Goal: Information Seeking & Learning: Learn about a topic

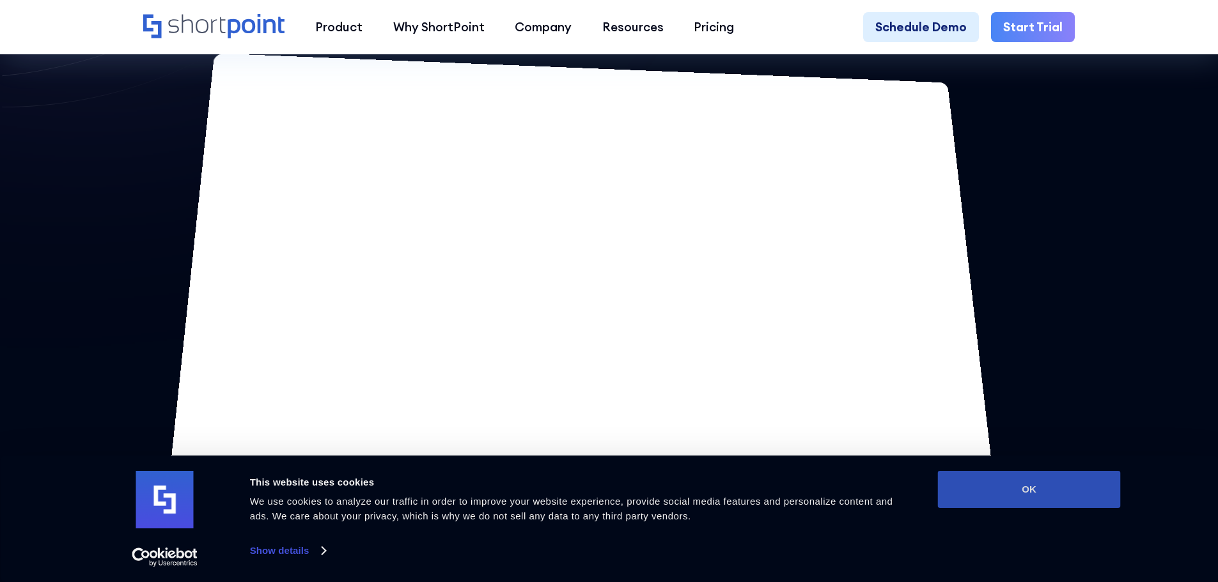
scroll to position [1151, 0]
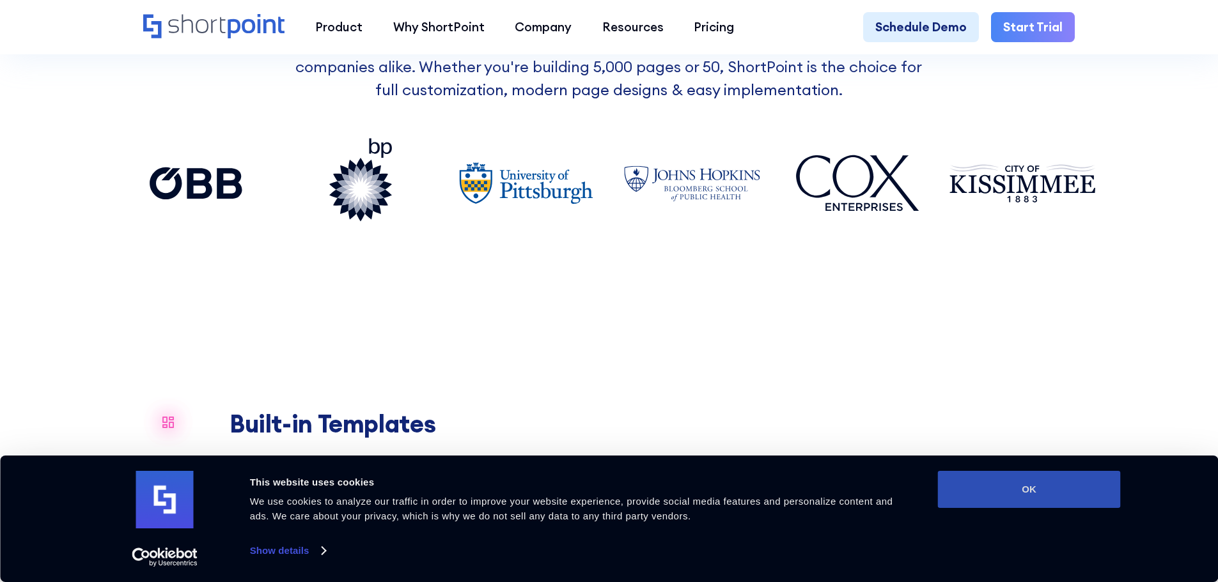
click at [1031, 489] on button "OK" at bounding box center [1029, 489] width 183 height 37
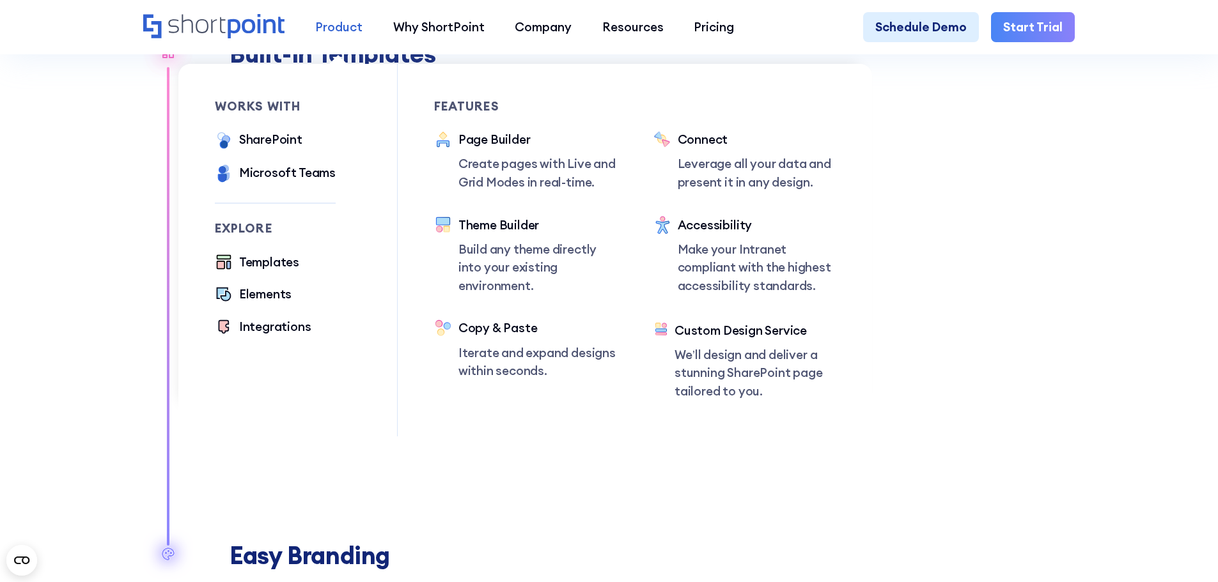
scroll to position [1534, 0]
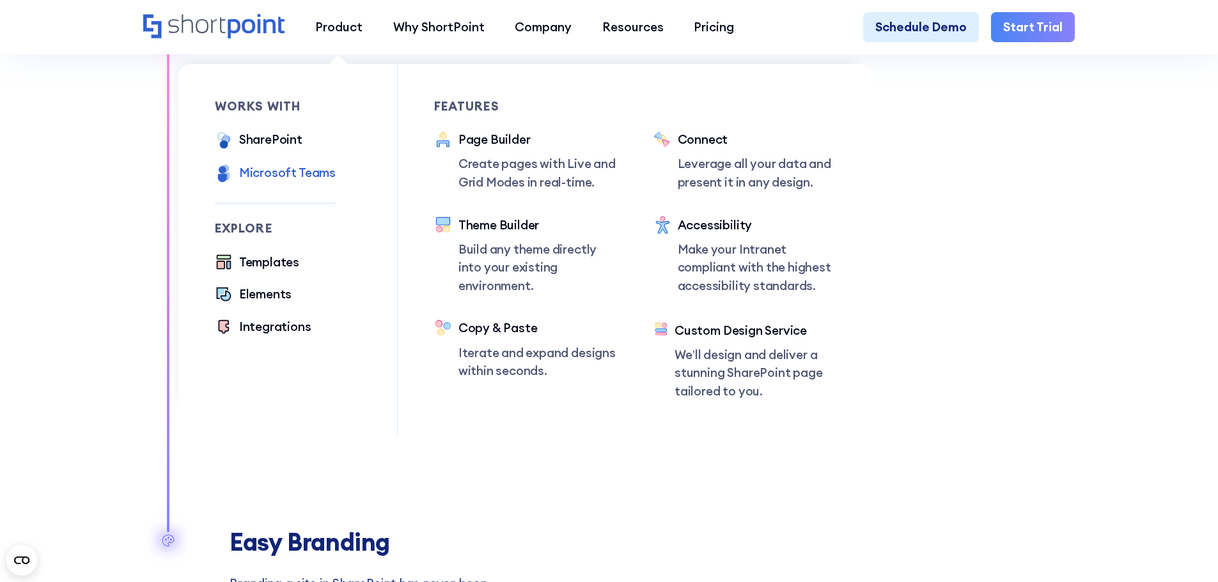
click at [289, 178] on div "Microsoft Teams" at bounding box center [287, 173] width 97 height 19
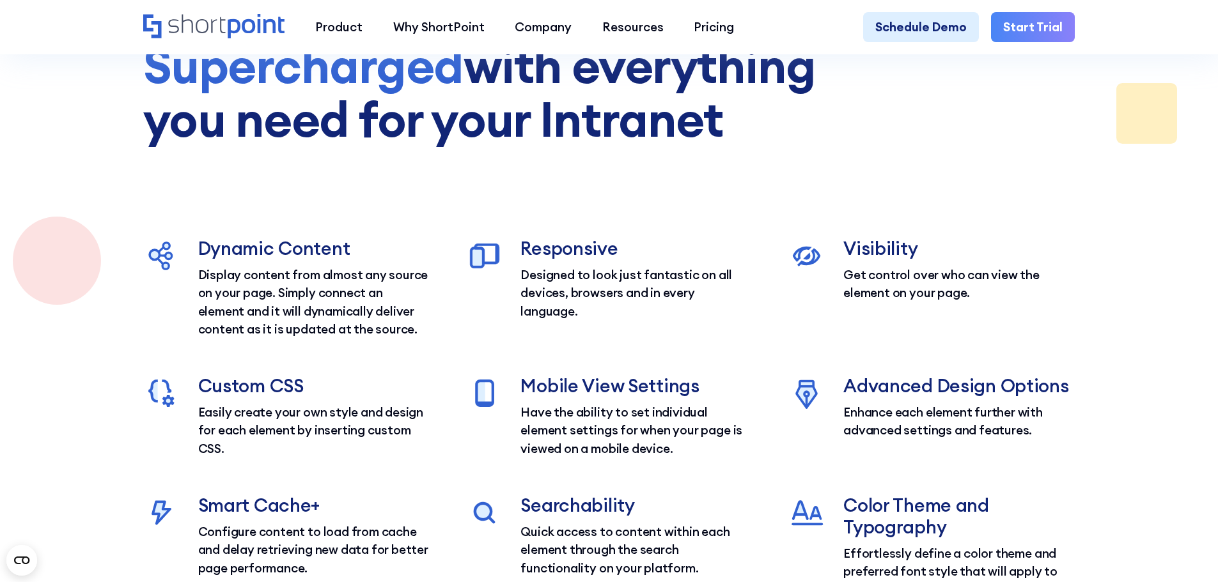
scroll to position [3707, 0]
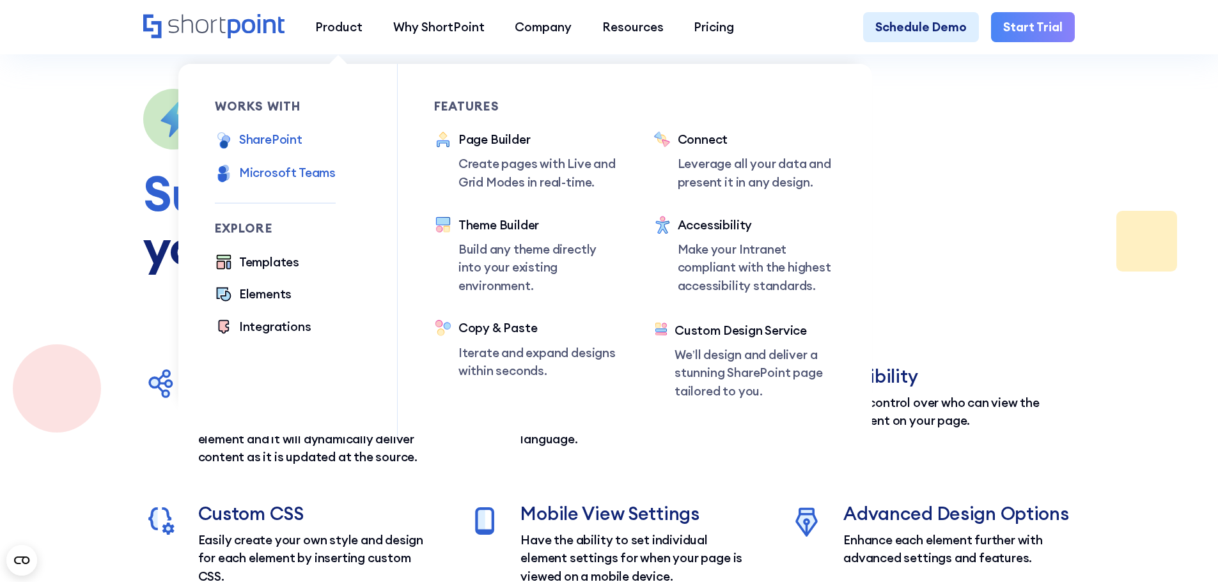
click at [283, 140] on div "SharePoint" at bounding box center [270, 139] width 63 height 19
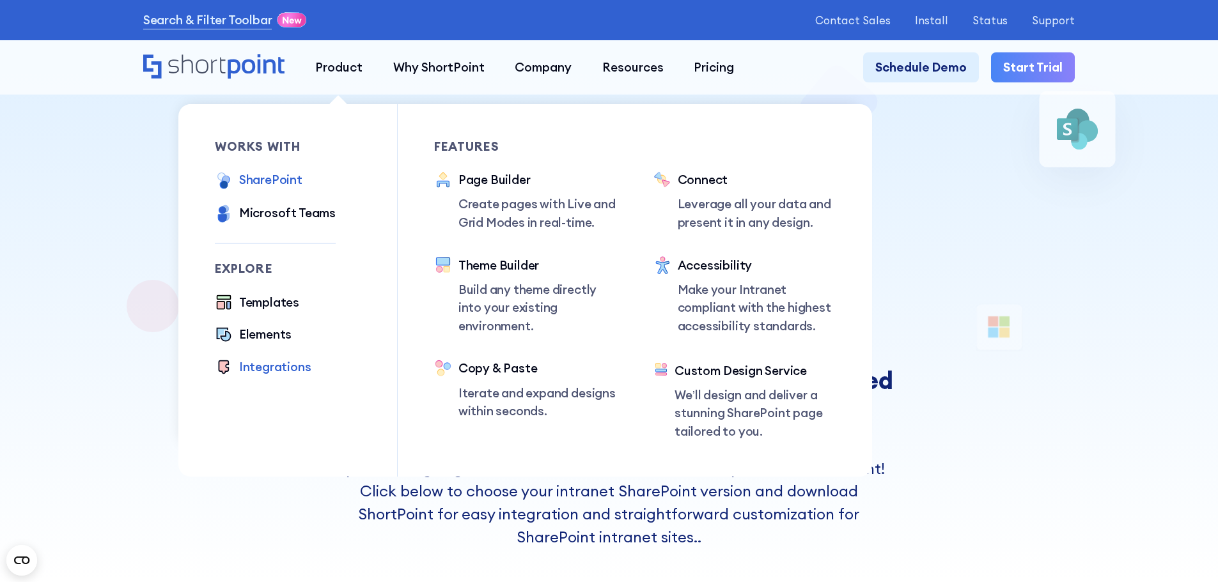
click at [288, 373] on div "Integrations" at bounding box center [275, 367] width 72 height 19
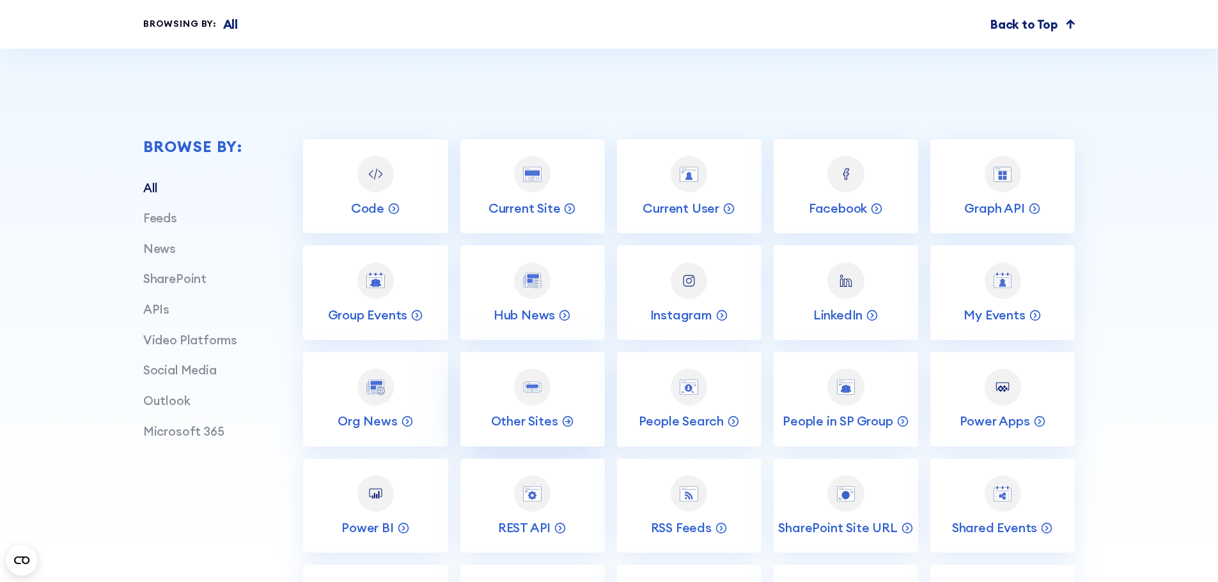
scroll to position [511, 0]
click at [572, 211] on icon at bounding box center [569, 206] width 13 height 13
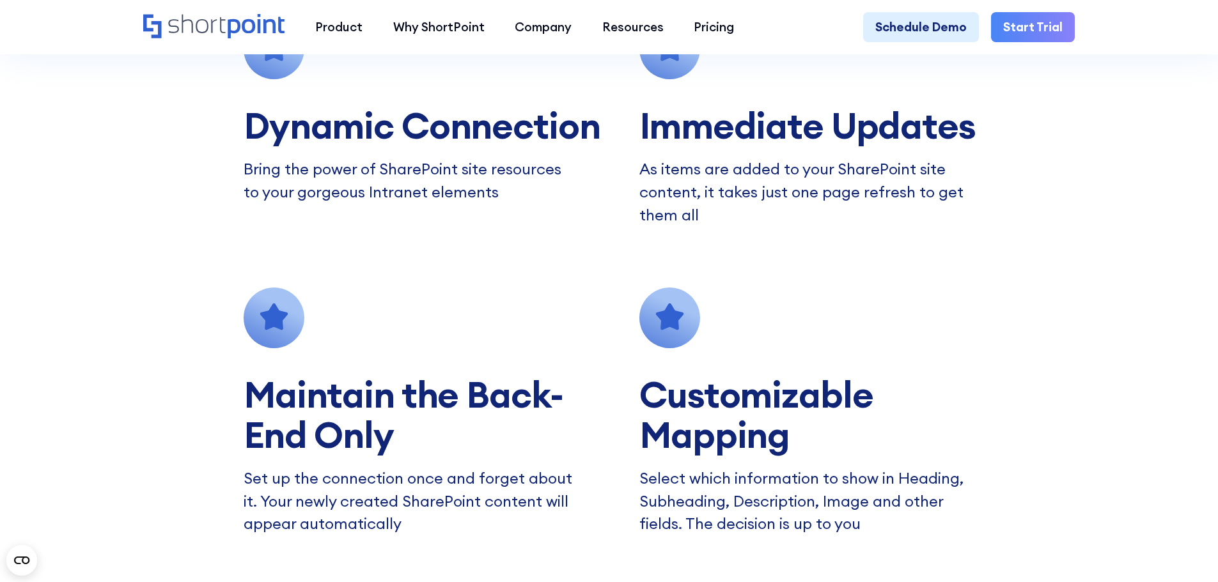
scroll to position [1406, 0]
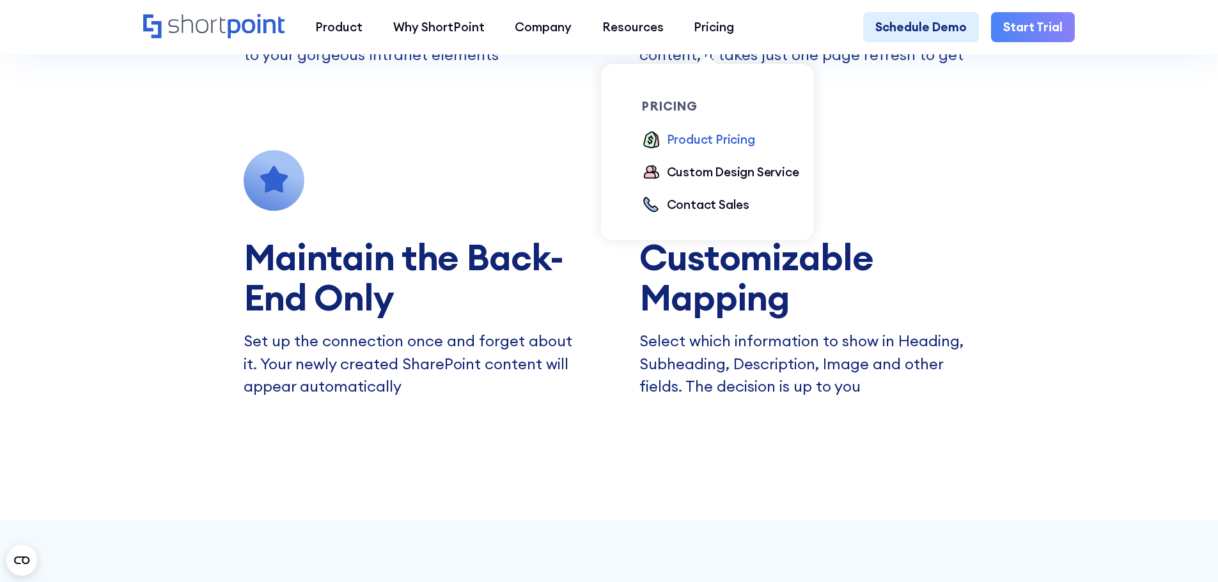
click at [706, 140] on div "Product Pricing" at bounding box center [711, 139] width 88 height 19
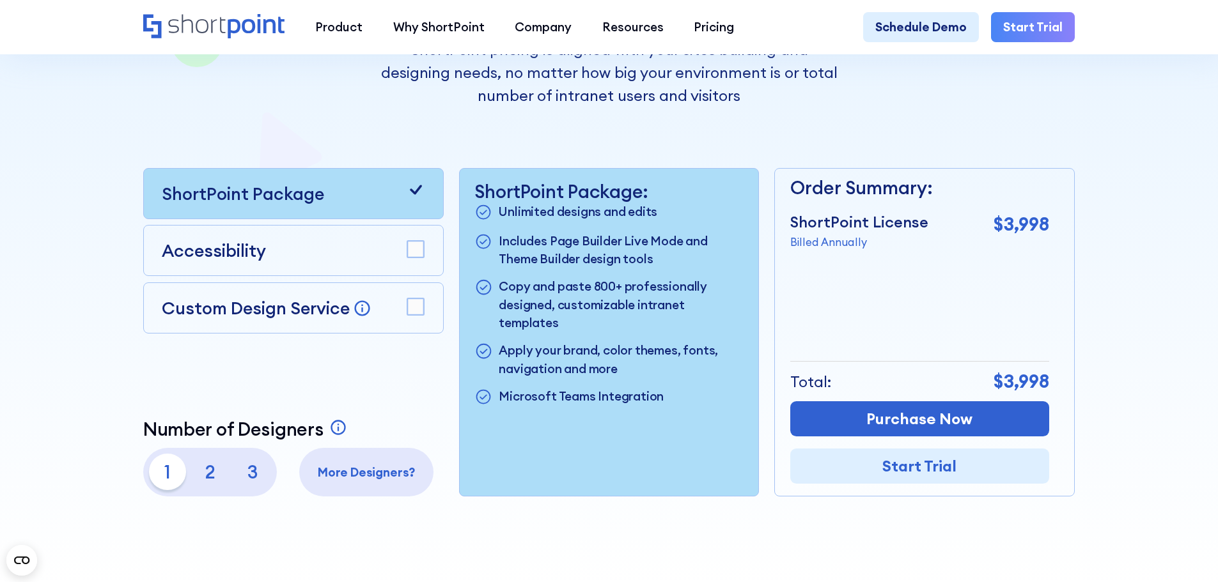
scroll to position [320, 0]
click at [375, 483] on p "More Designers?" at bounding box center [367, 473] width 122 height 19
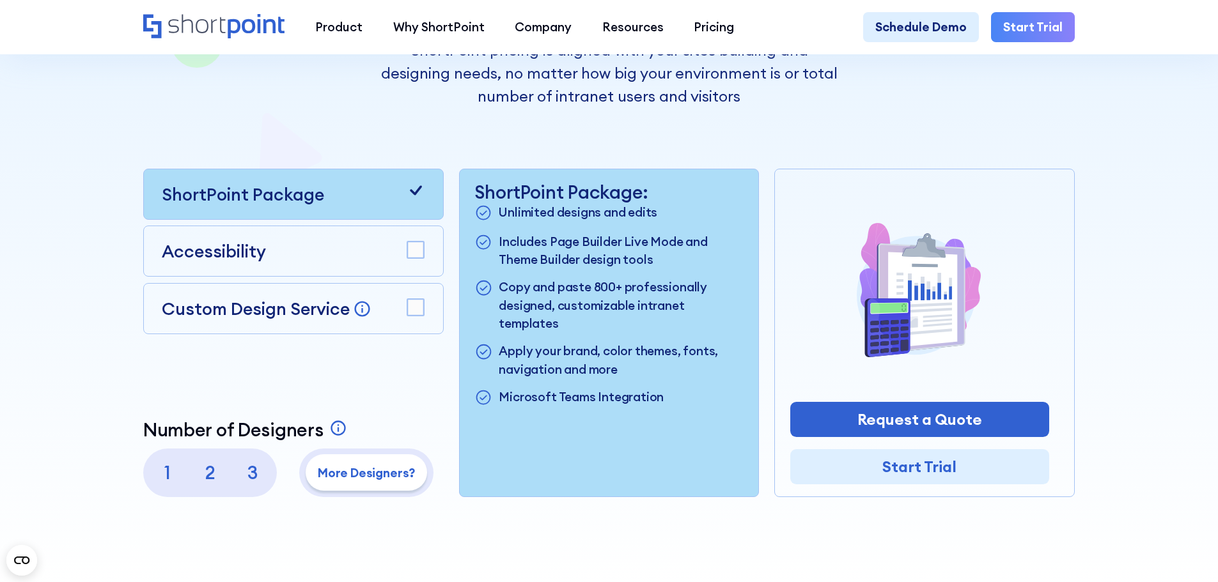
click at [206, 471] on p "2" at bounding box center [210, 472] width 36 height 36
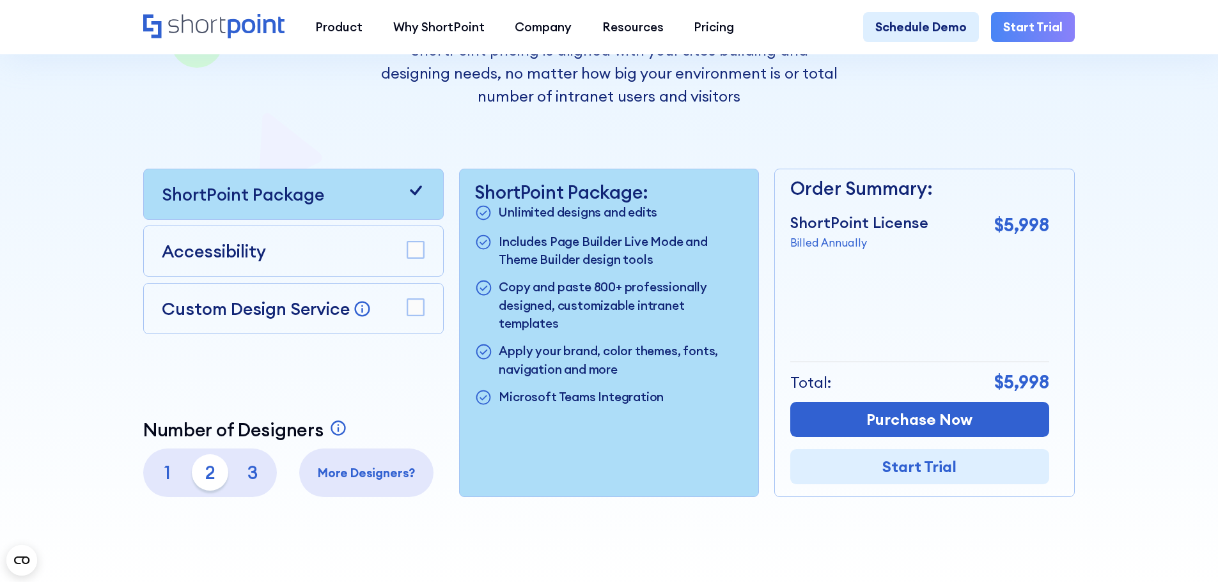
click at [168, 475] on p "1" at bounding box center [167, 472] width 36 height 36
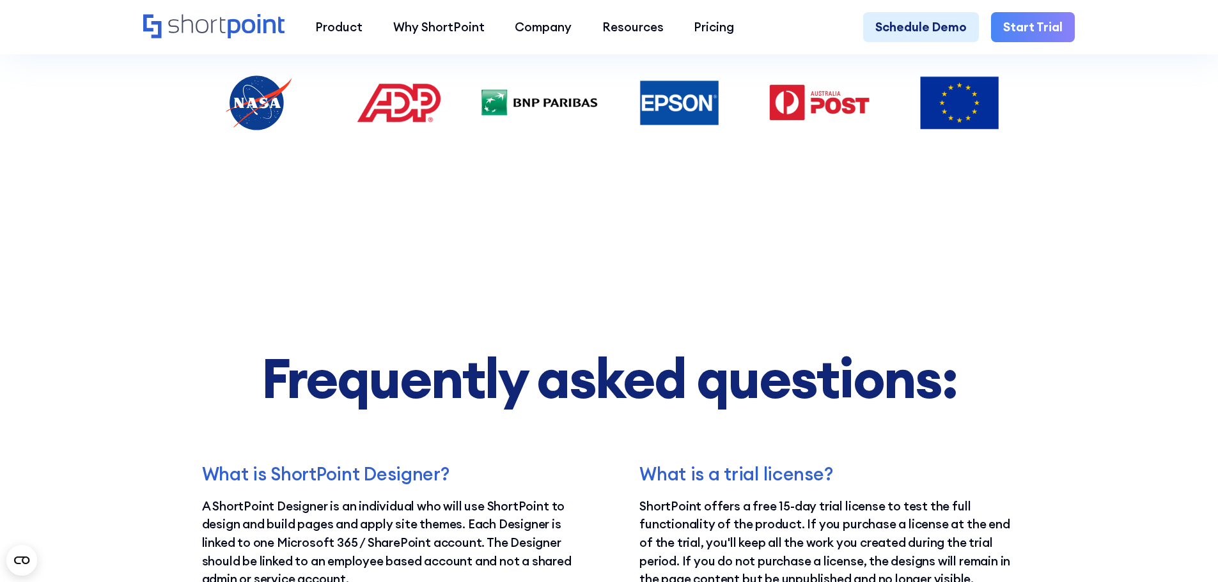
scroll to position [1918, 0]
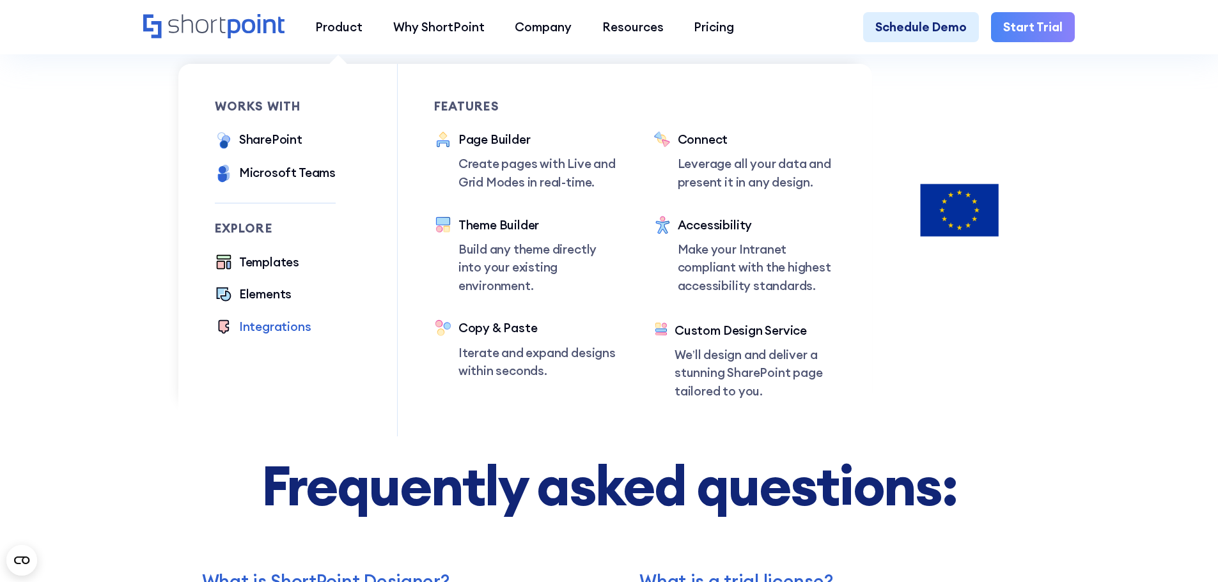
click at [272, 333] on div "Integrations" at bounding box center [275, 327] width 72 height 19
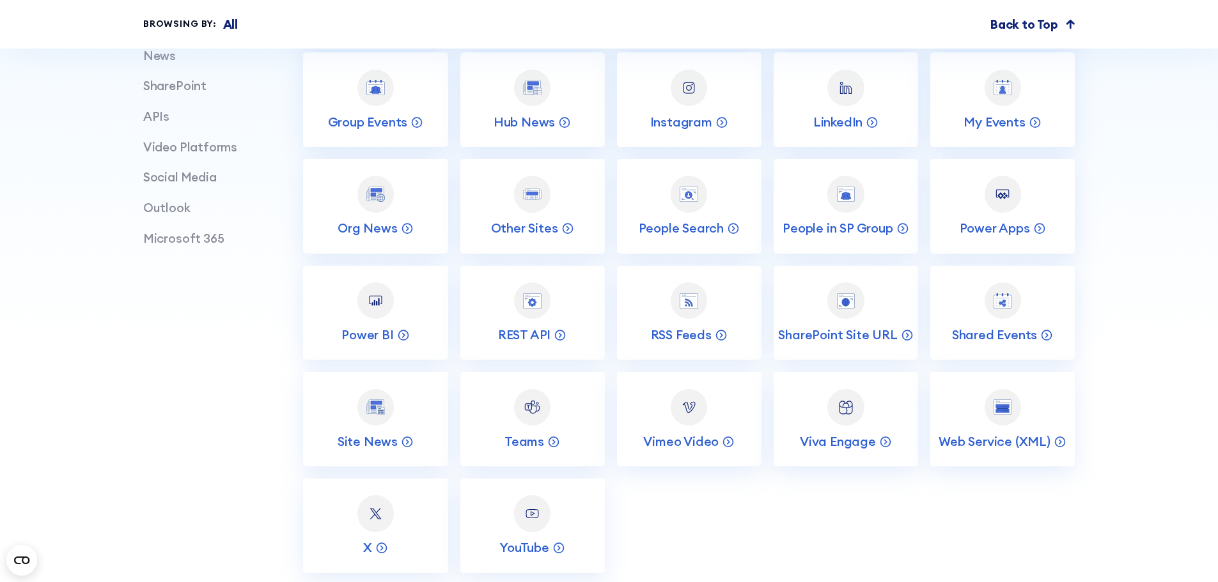
scroll to position [767, 0]
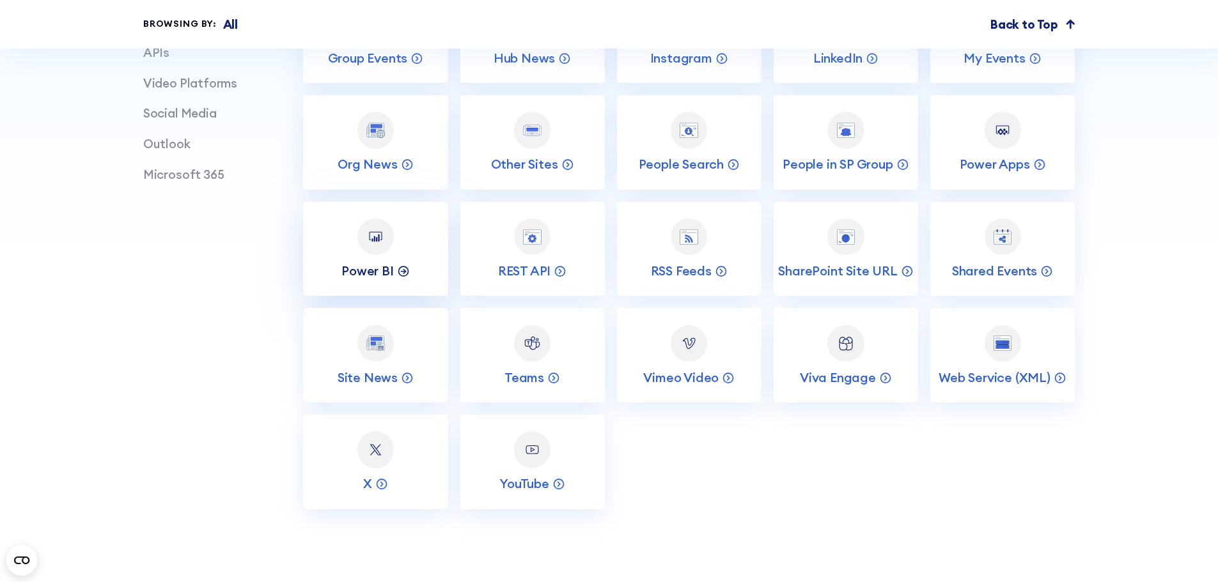
click at [383, 279] on p "Power BI" at bounding box center [367, 271] width 52 height 17
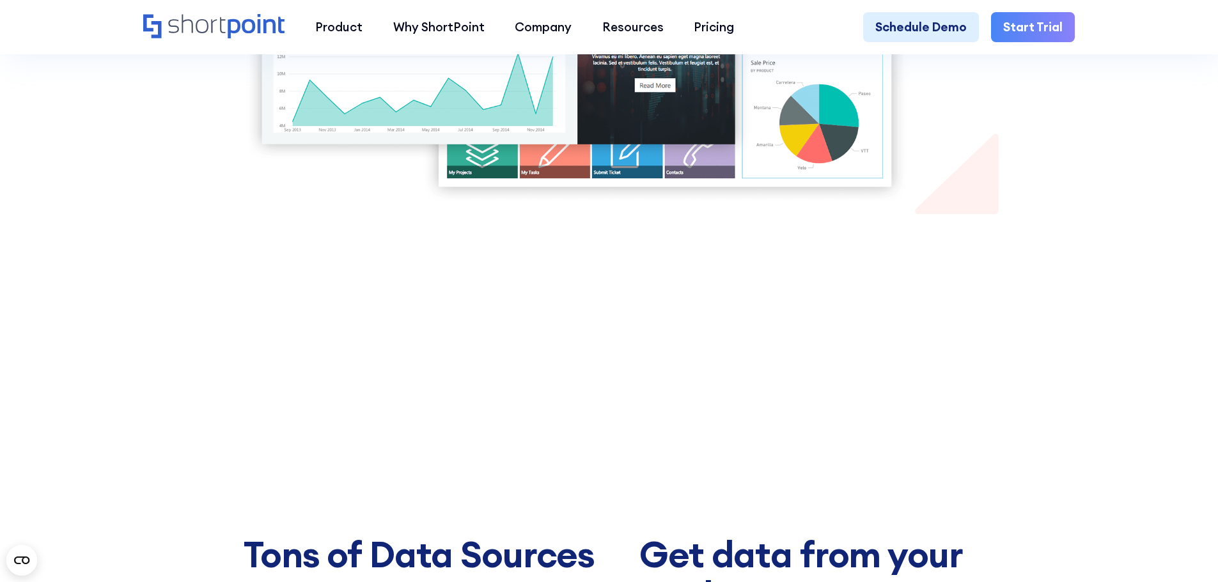
scroll to position [767, 0]
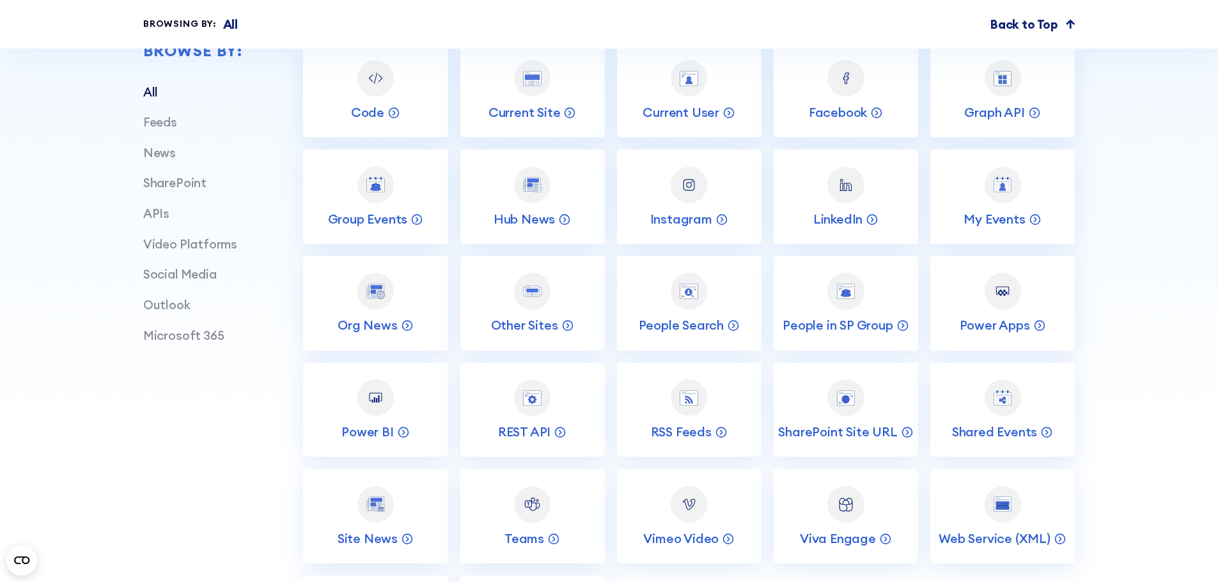
scroll to position [575, 0]
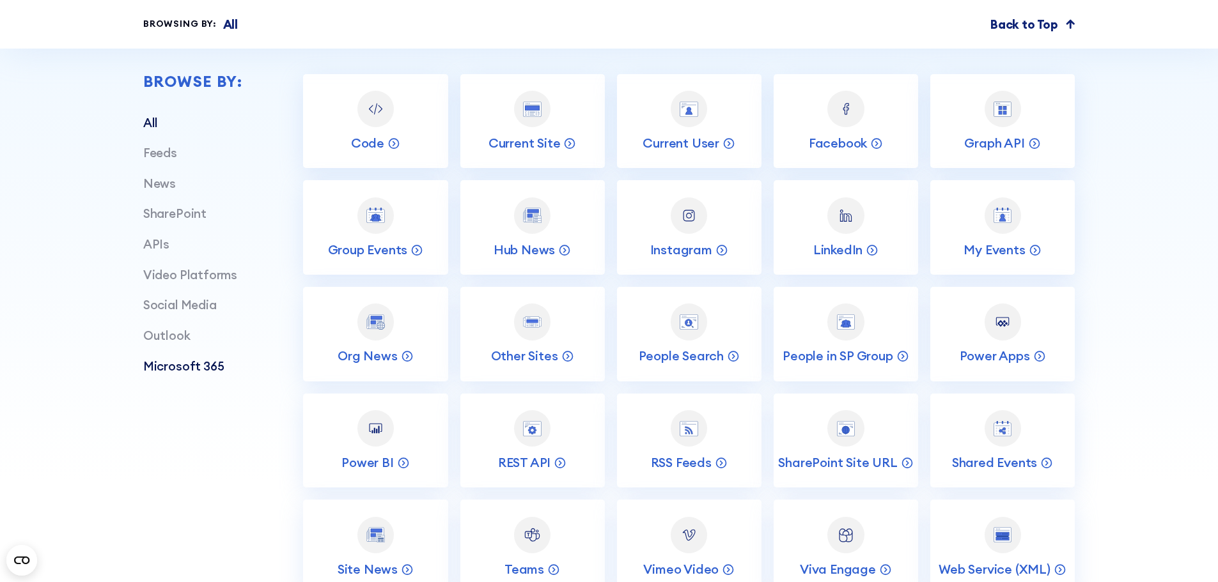
click at [194, 371] on link "Microsoft 365" at bounding box center [183, 366] width 81 height 15
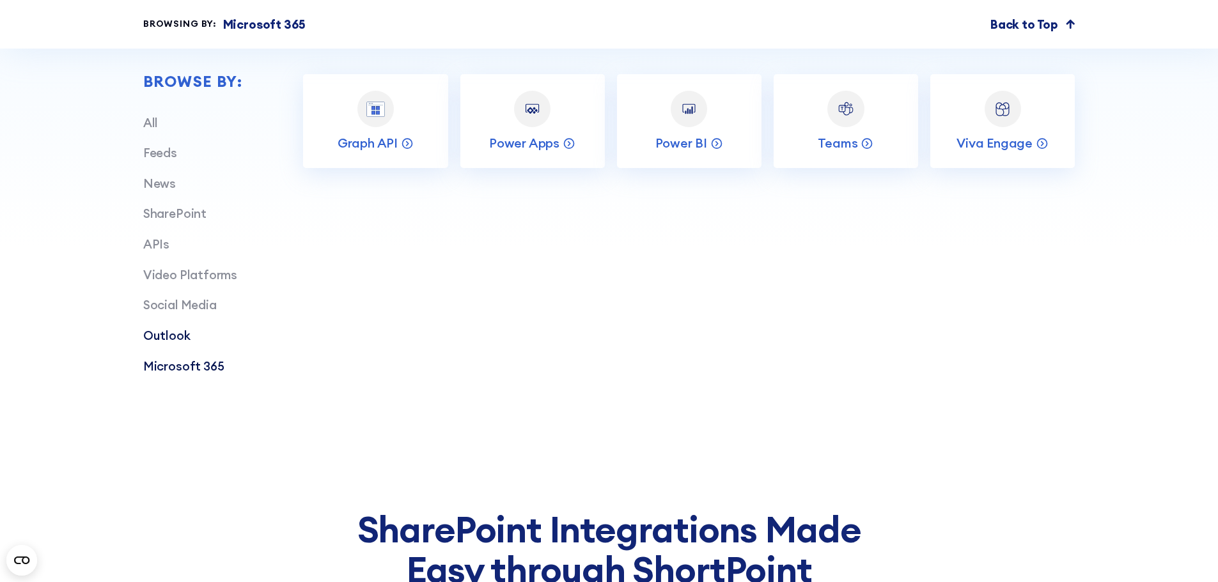
click at [173, 339] on link "Outlook" at bounding box center [166, 335] width 47 height 15
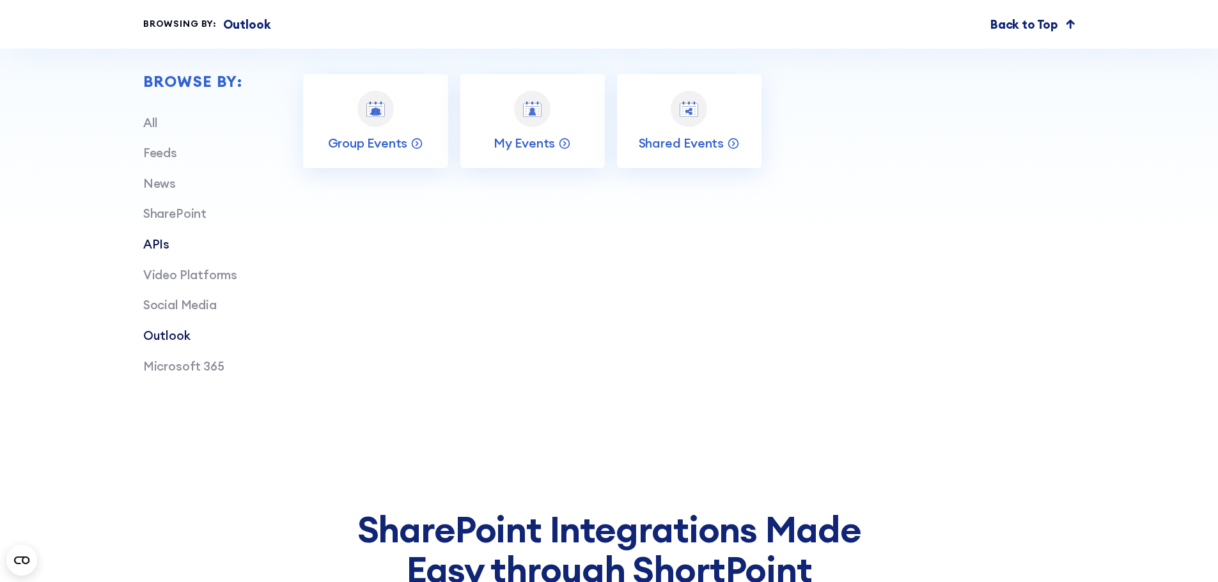
click at [159, 252] on link "APIs" at bounding box center [156, 244] width 26 height 15
click at [166, 221] on link "SharePoint" at bounding box center [174, 213] width 63 height 15
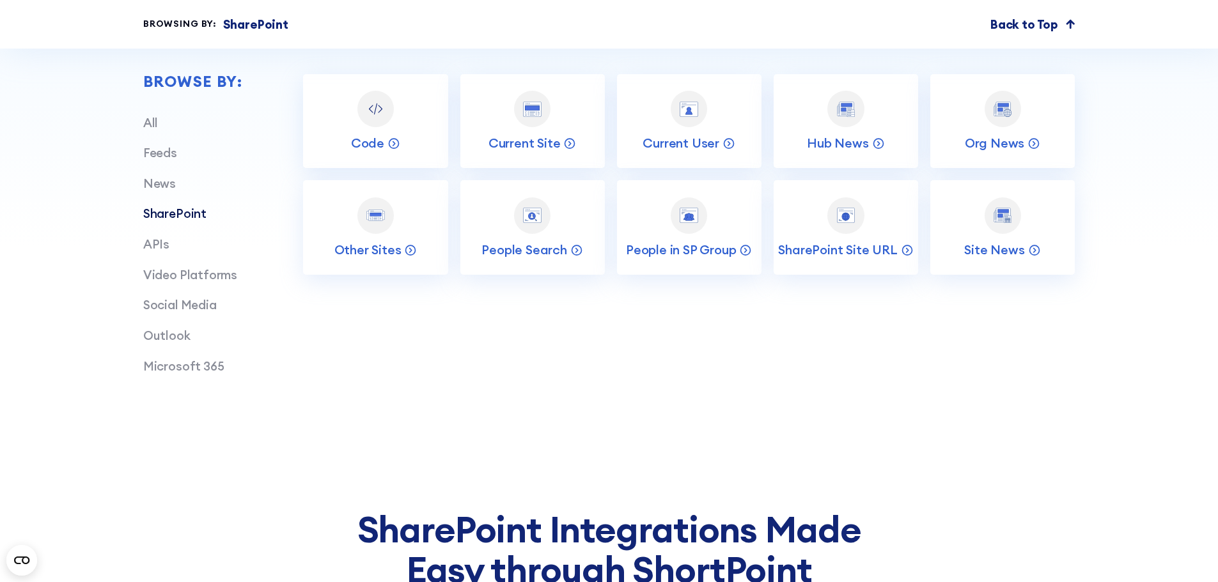
click at [136, 190] on div "Browse by: All Feeds News SharePoint APIs Video Platforms Social Media Outlook …" at bounding box center [609, 215] width 1218 height 587
click at [146, 191] on link "News" at bounding box center [159, 183] width 33 height 15
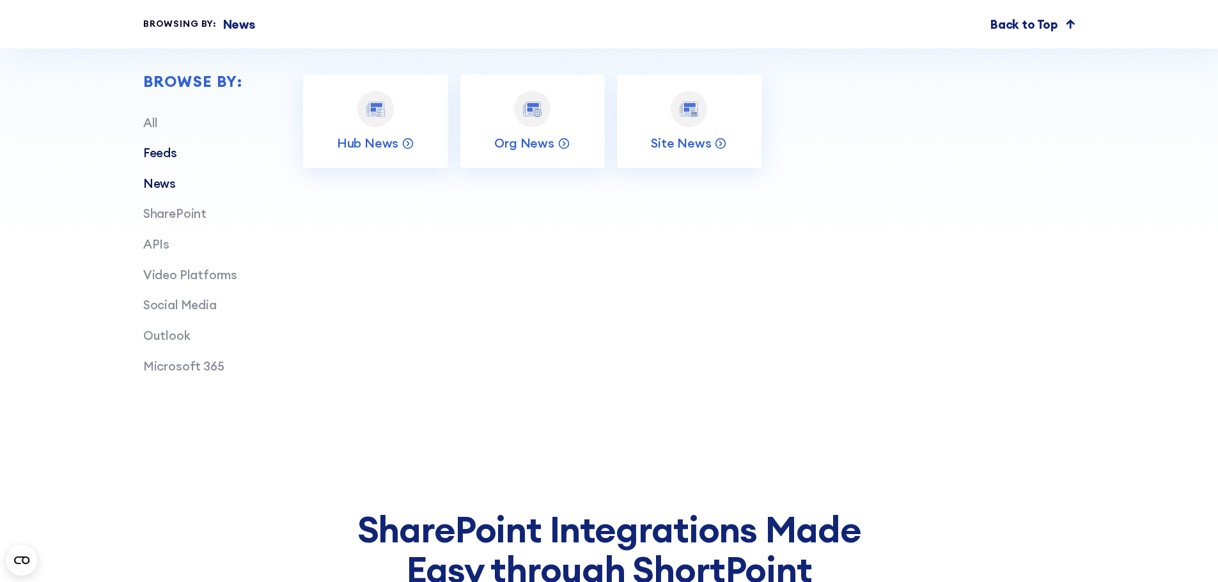
click at [153, 160] on link "Feeds" at bounding box center [160, 152] width 34 height 15
click at [152, 128] on link "All" at bounding box center [150, 122] width 15 height 15
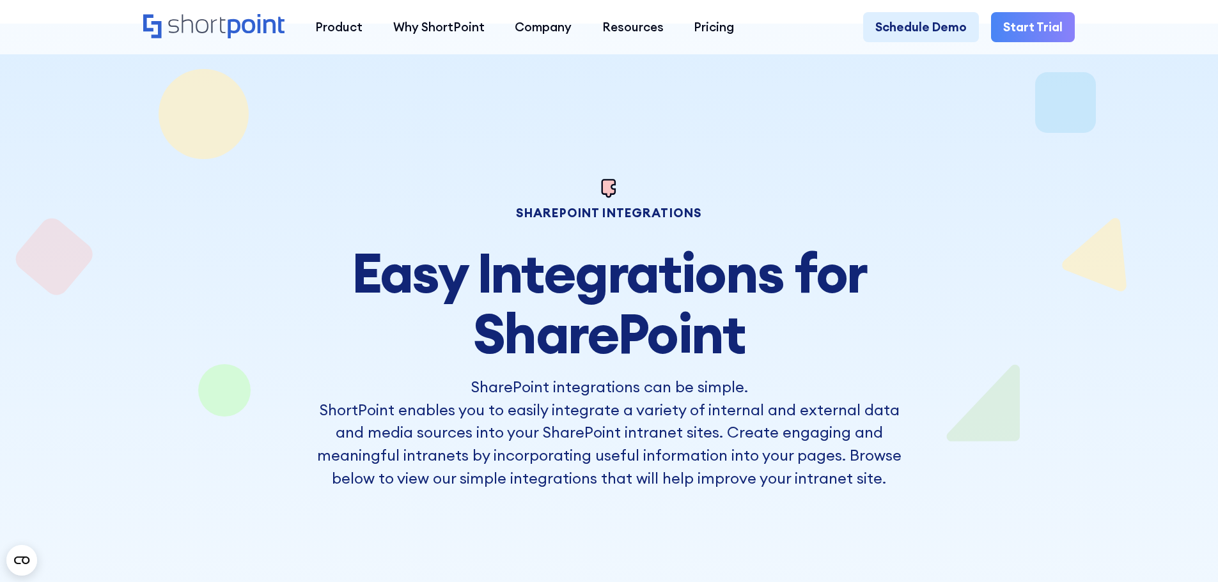
scroll to position [0, 0]
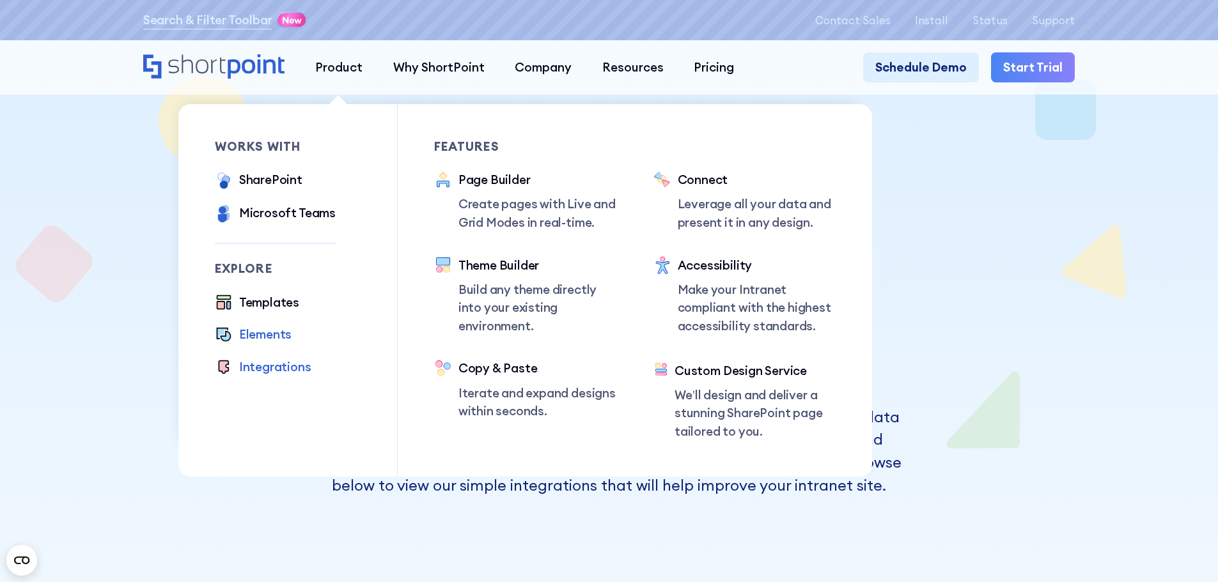
click at [267, 340] on div "Elements" at bounding box center [265, 334] width 52 height 19
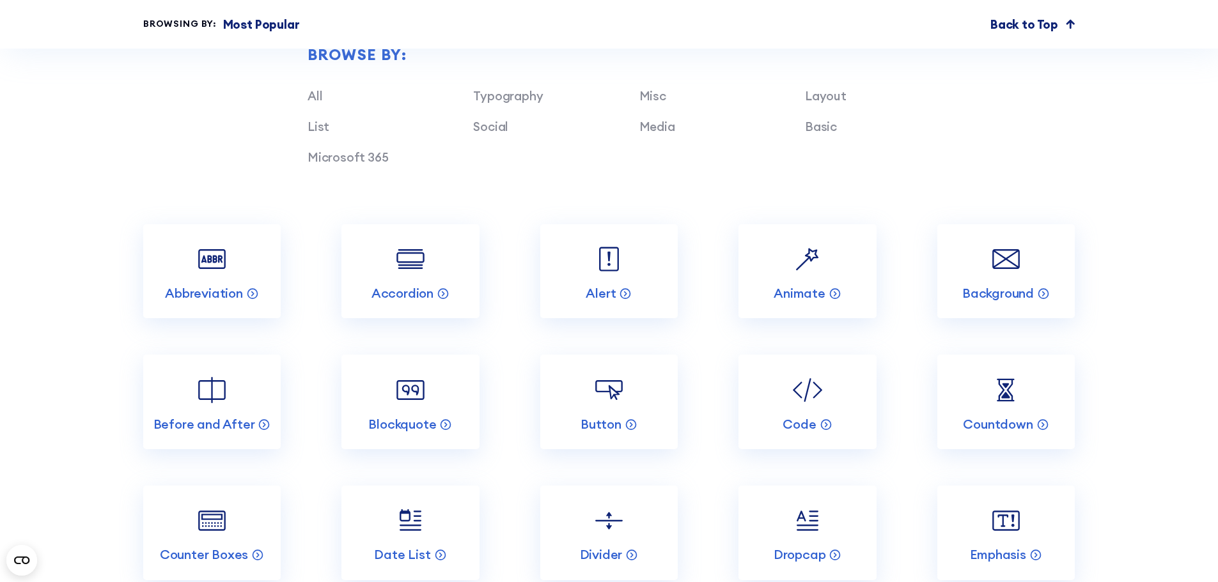
scroll to position [1470, 0]
click at [253, 299] on icon at bounding box center [252, 292] width 13 height 13
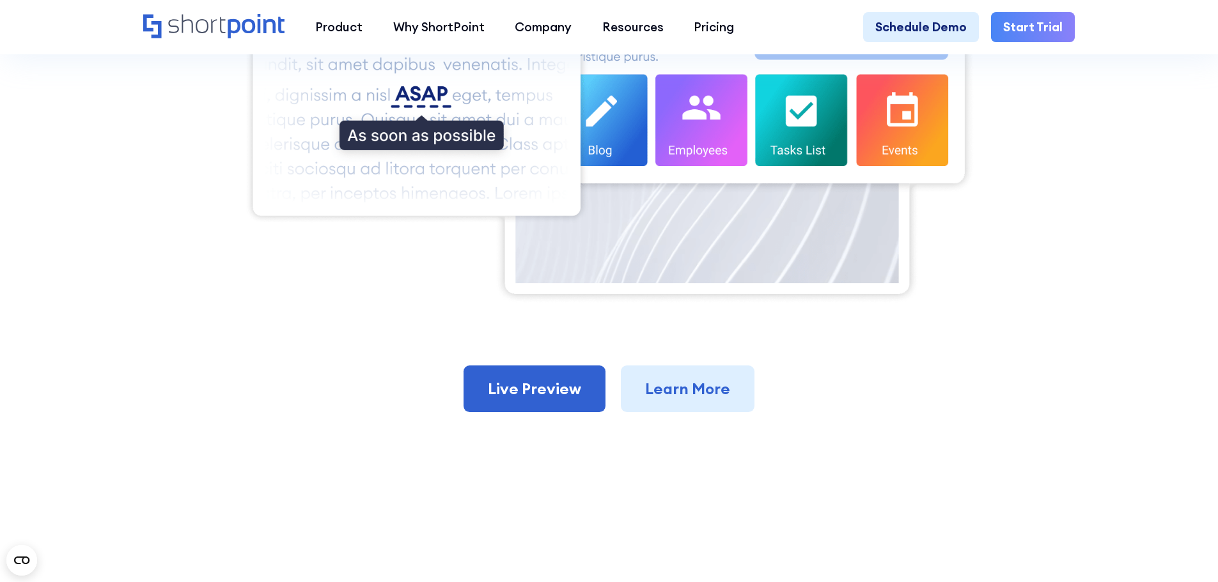
scroll to position [959, 0]
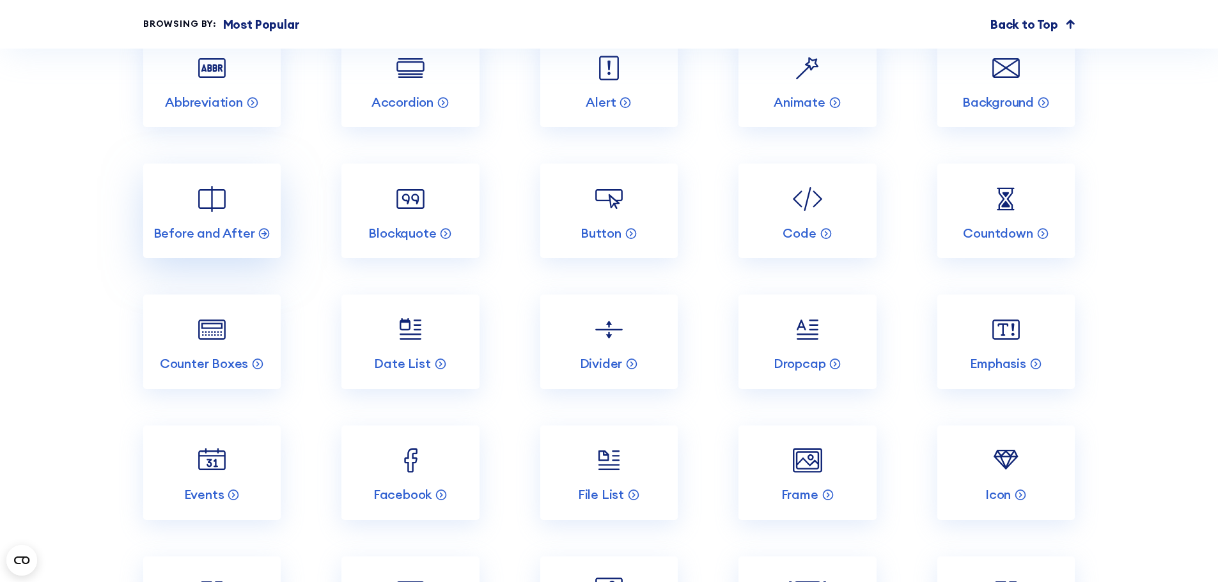
scroll to position [1662, 0]
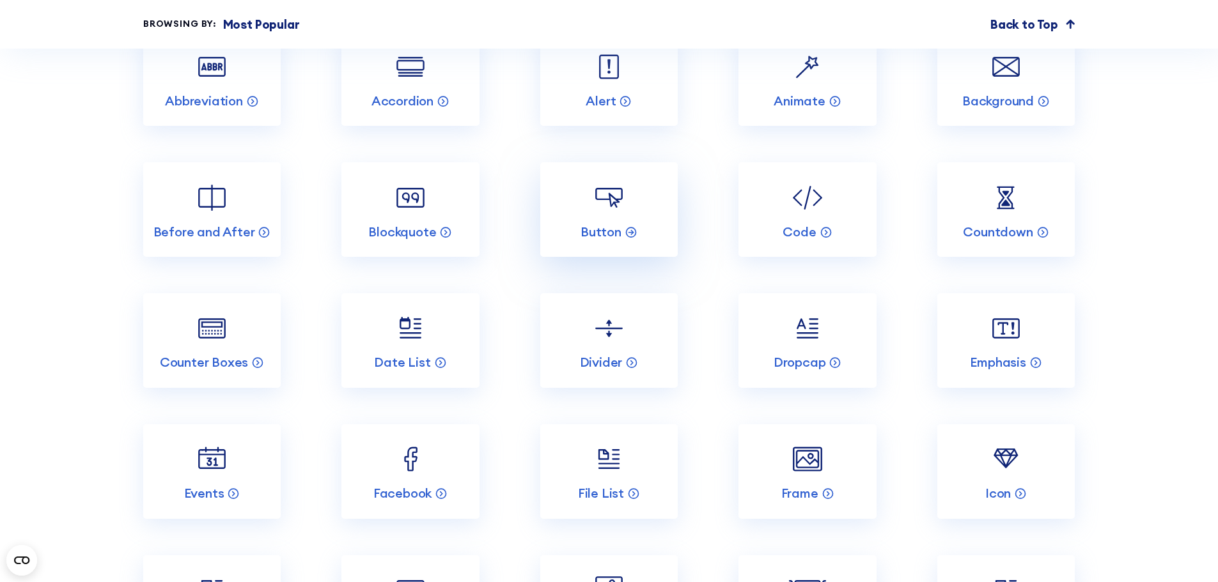
drag, startPoint x: 598, startPoint y: 228, endPoint x: 601, endPoint y: 237, distance: 9.3
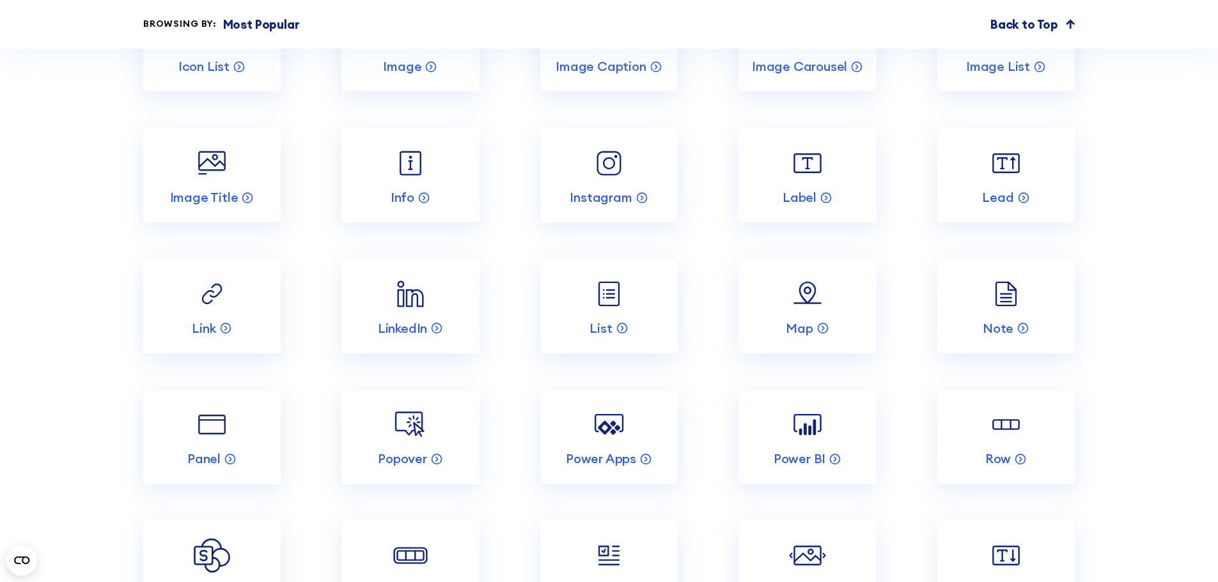
scroll to position [2237, 0]
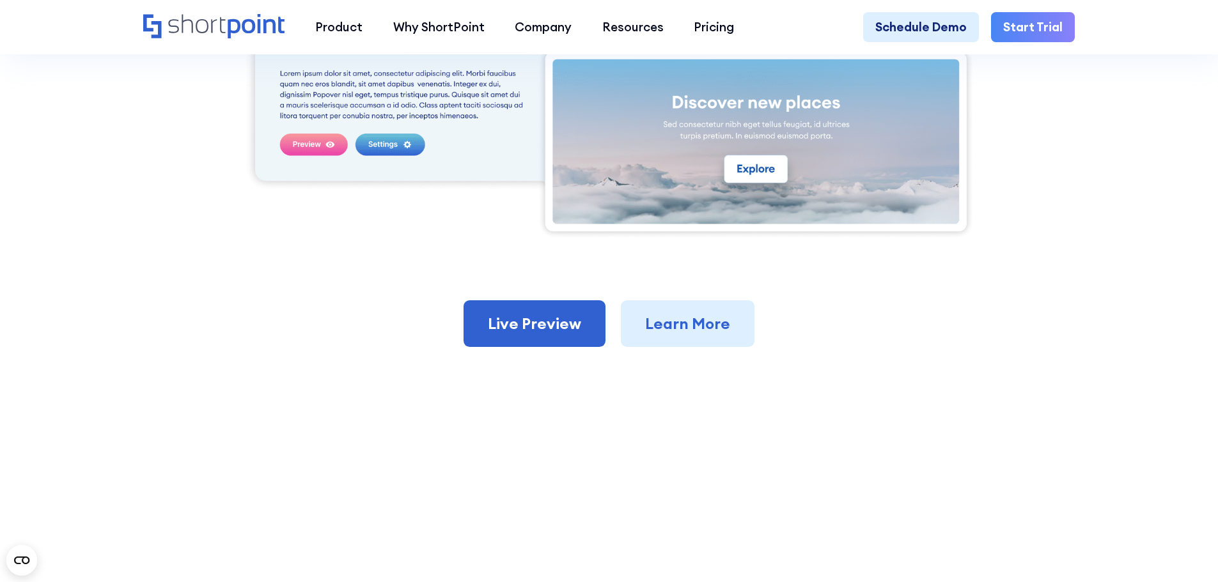
scroll to position [703, 0]
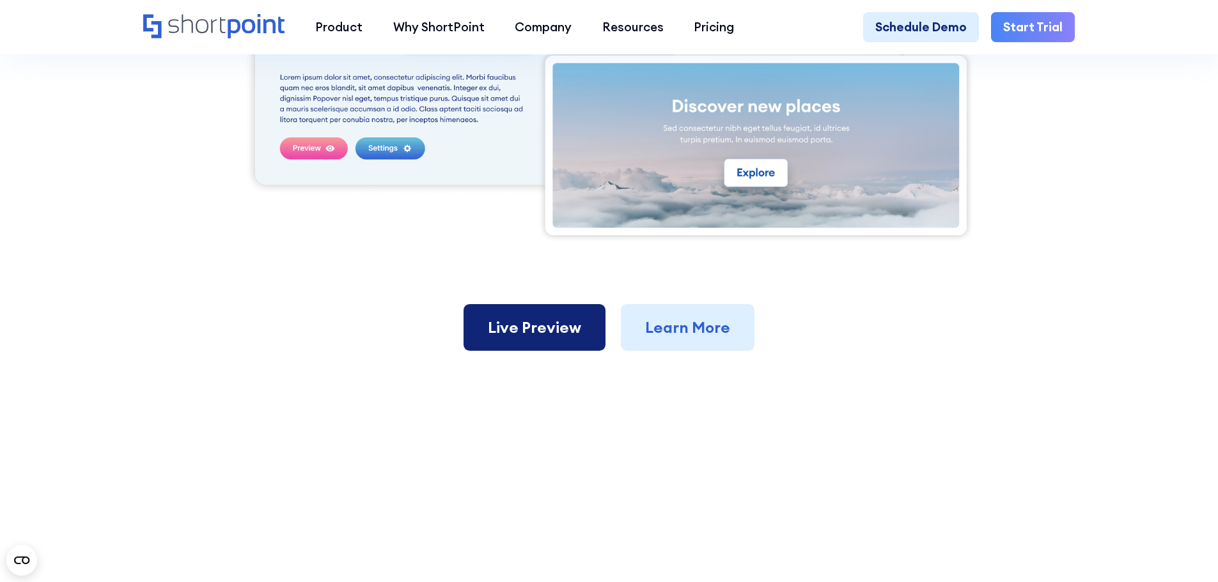
click at [558, 336] on link "Live Preview" at bounding box center [534, 327] width 142 height 47
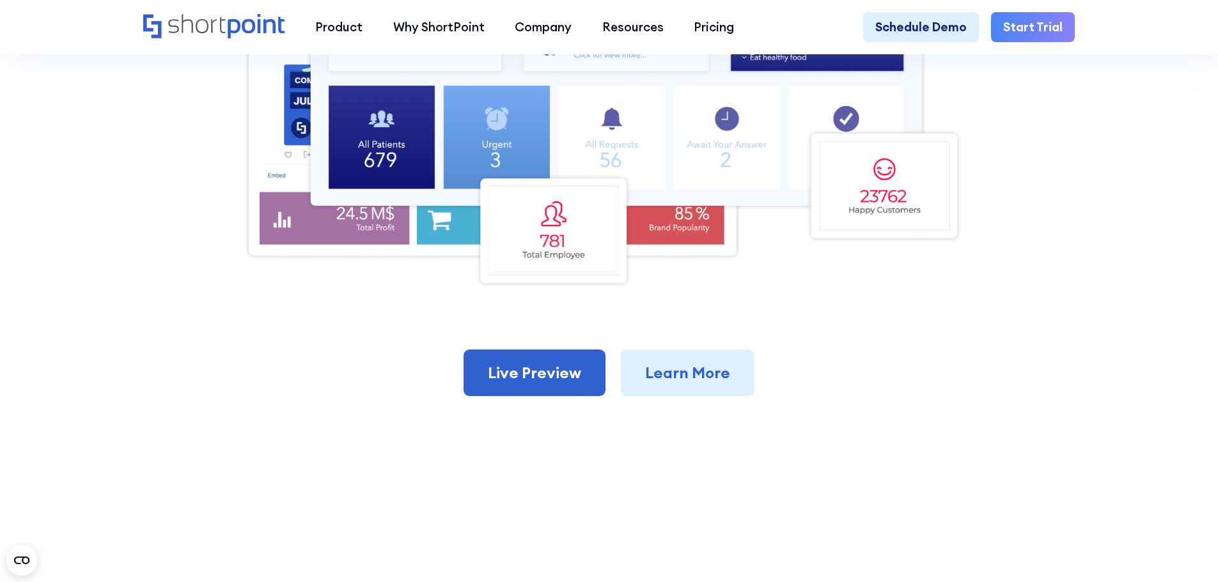
scroll to position [895, 0]
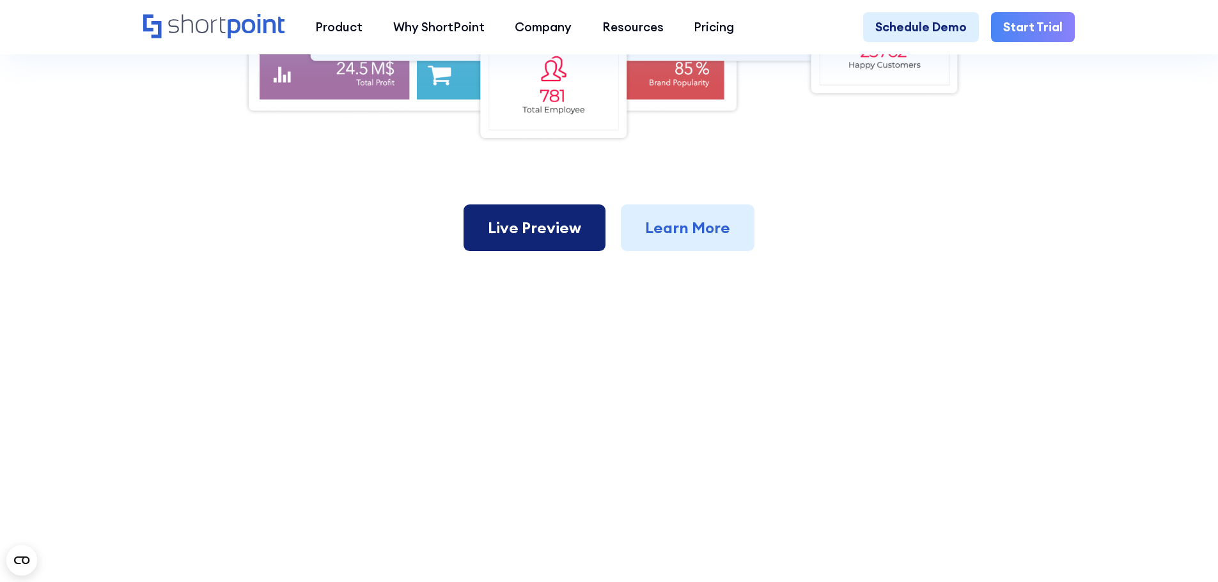
click at [585, 247] on link "Live Preview" at bounding box center [534, 228] width 142 height 47
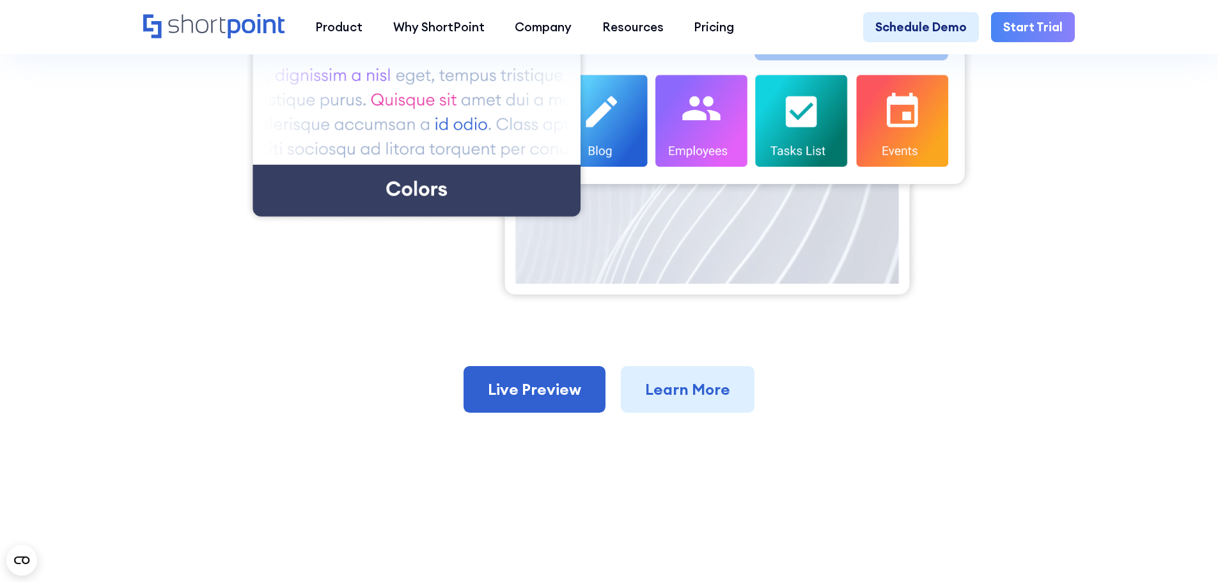
scroll to position [703, 0]
